Goal: Information Seeking & Learning: Find contact information

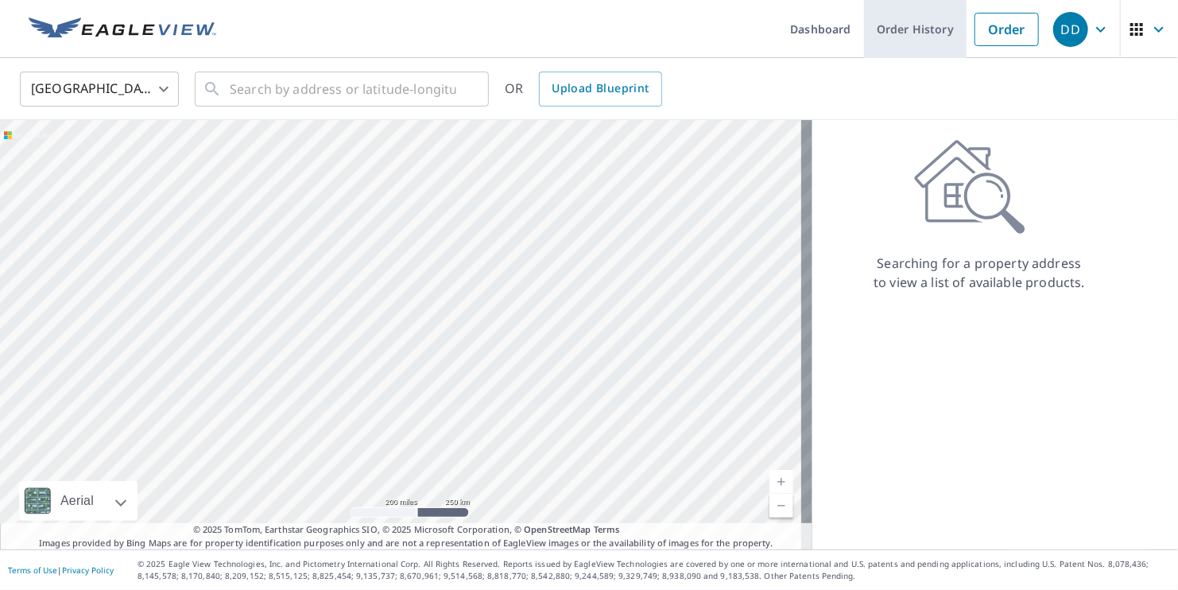
click at [882, 22] on link "Order History" at bounding box center [915, 29] width 103 height 58
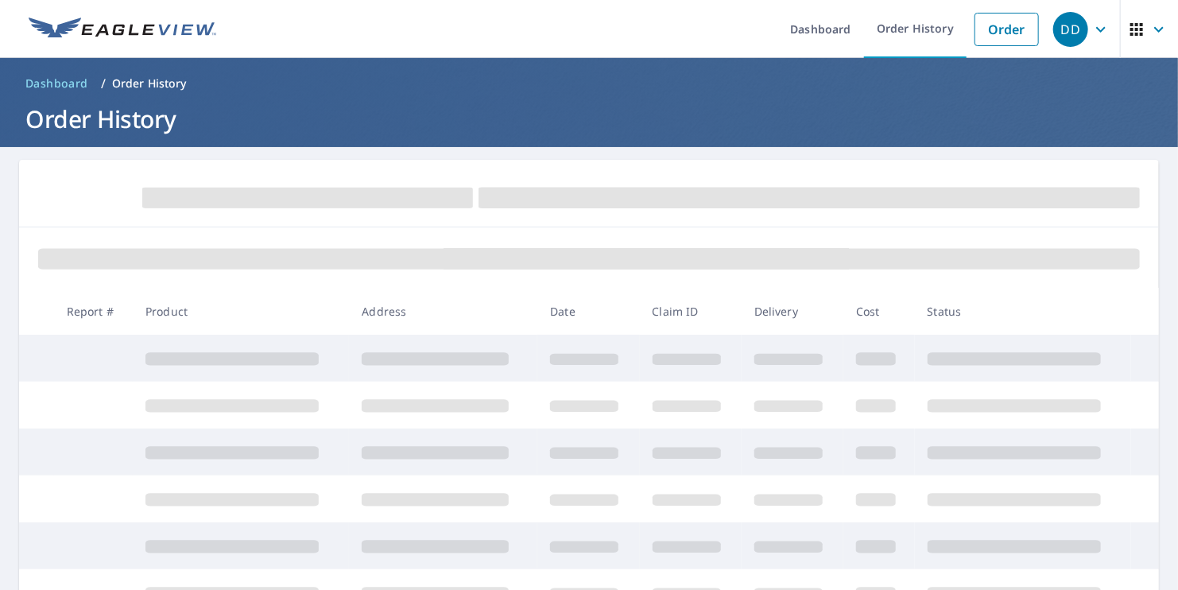
click at [1135, 22] on icon "button" at bounding box center [1136, 29] width 19 height 19
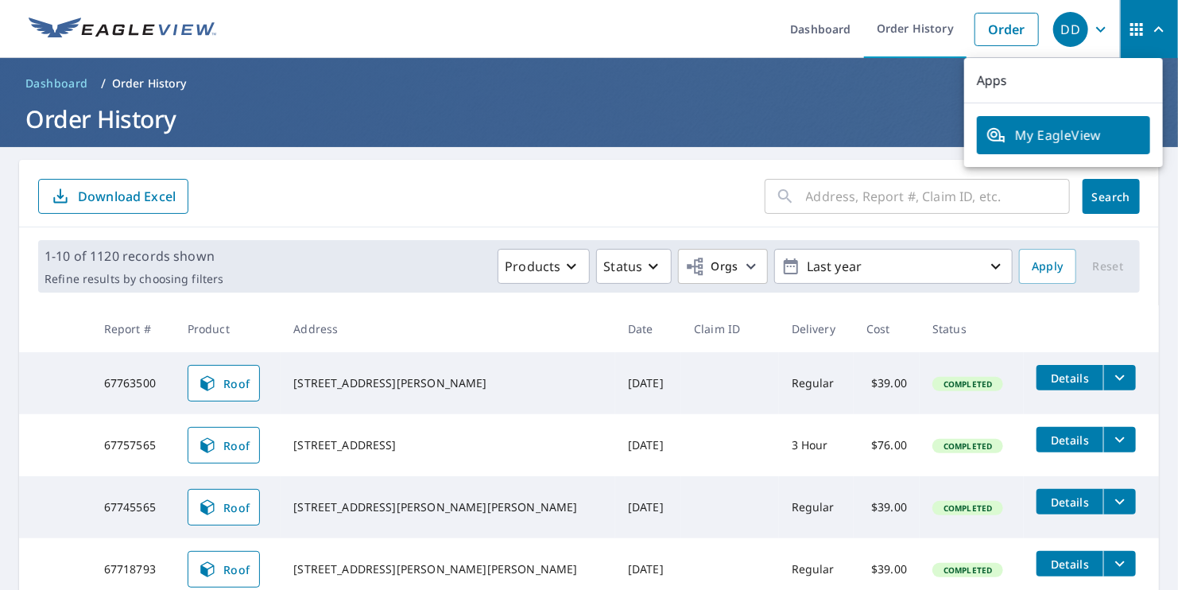
click at [1053, 25] on div "DD" at bounding box center [1070, 29] width 35 height 35
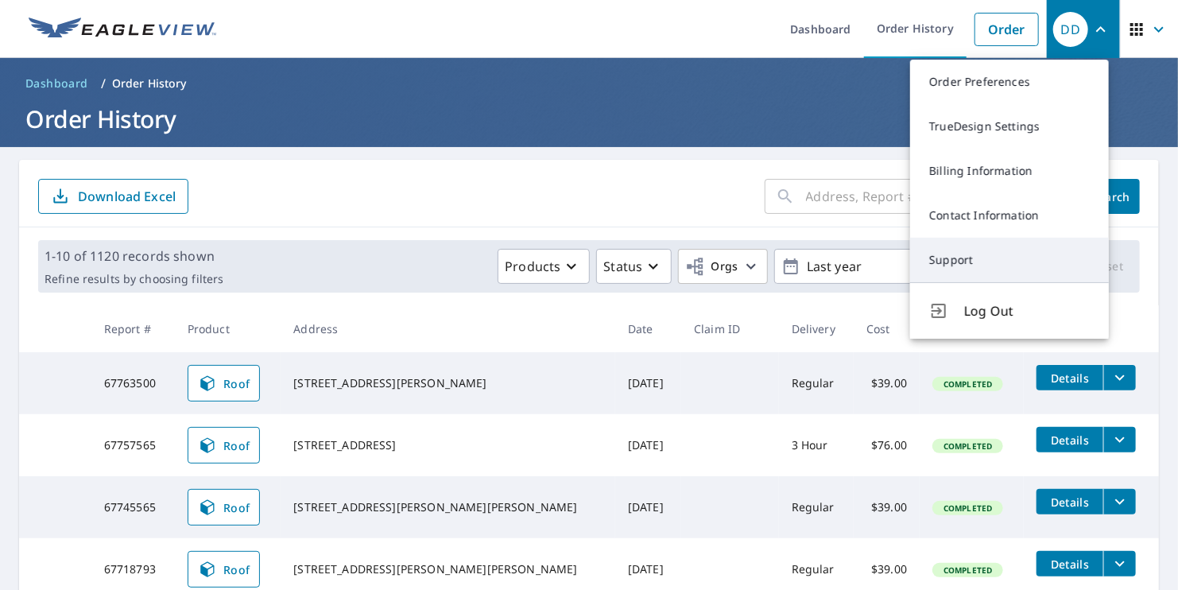
click at [997, 270] on link "Support" at bounding box center [1009, 260] width 199 height 45
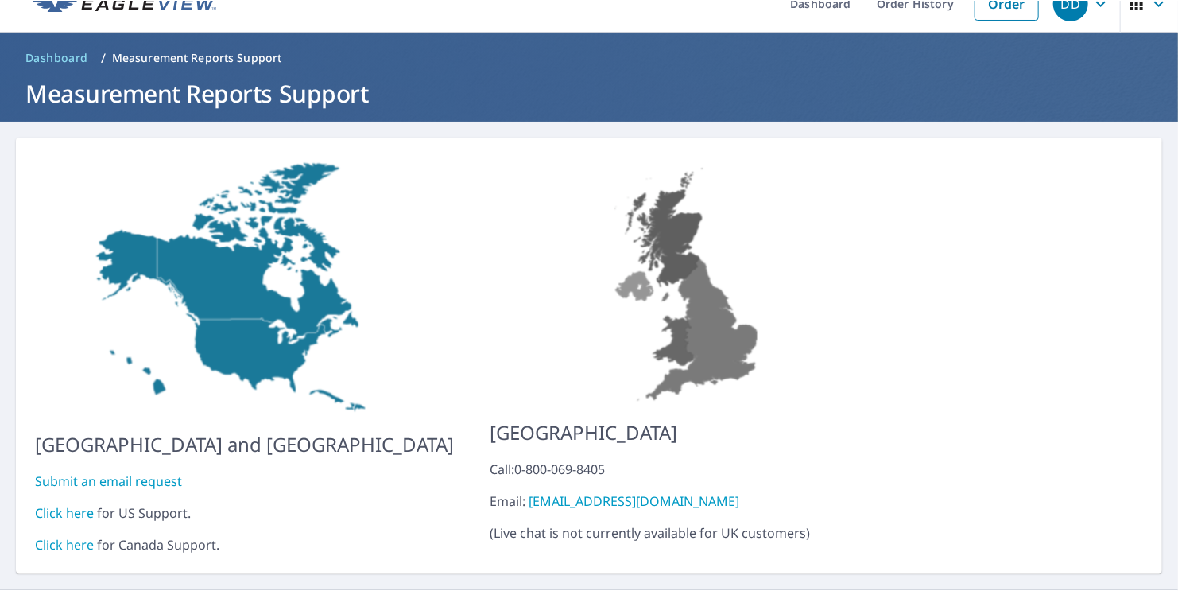
scroll to position [52, 0]
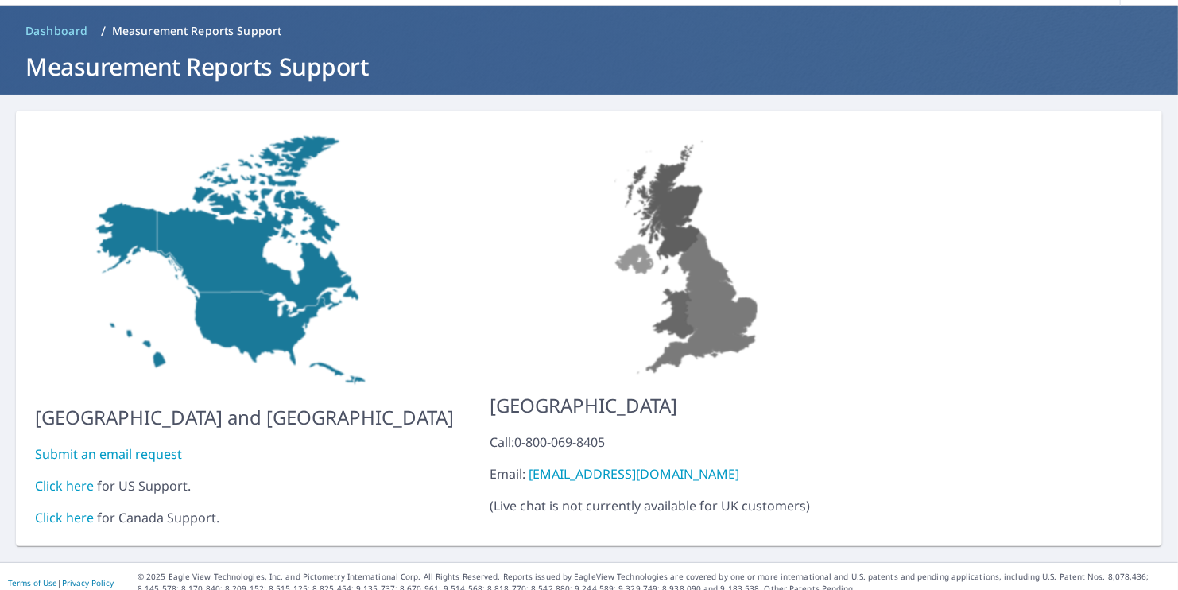
click at [48, 477] on link "Click here" at bounding box center [64, 485] width 59 height 17
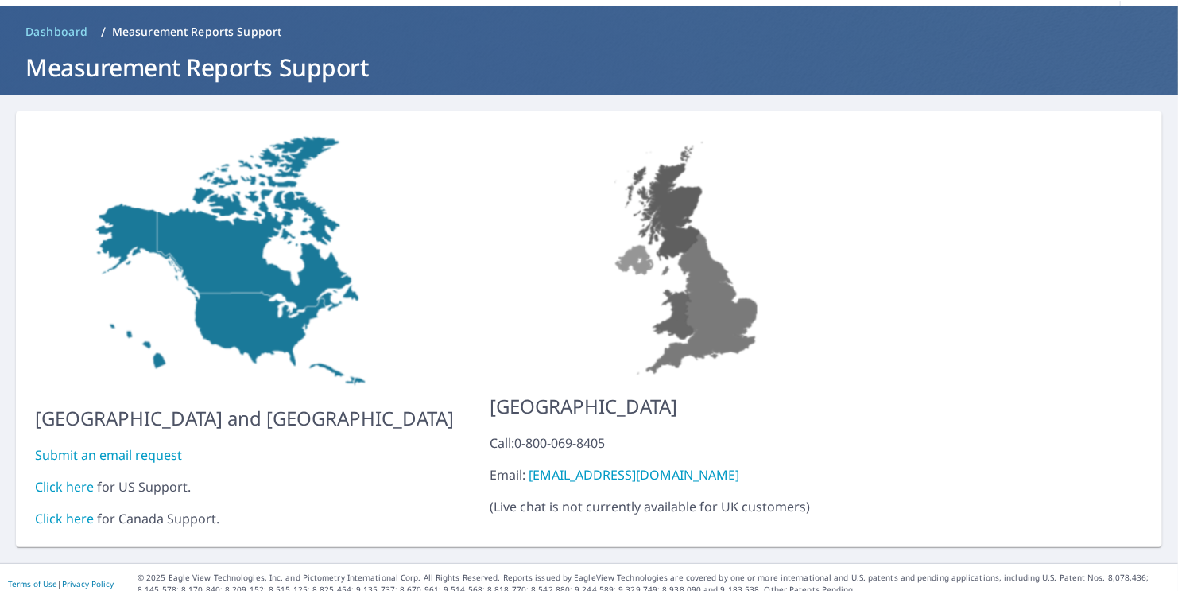
scroll to position [52, 0]
